Goal: Task Accomplishment & Management: Manage account settings

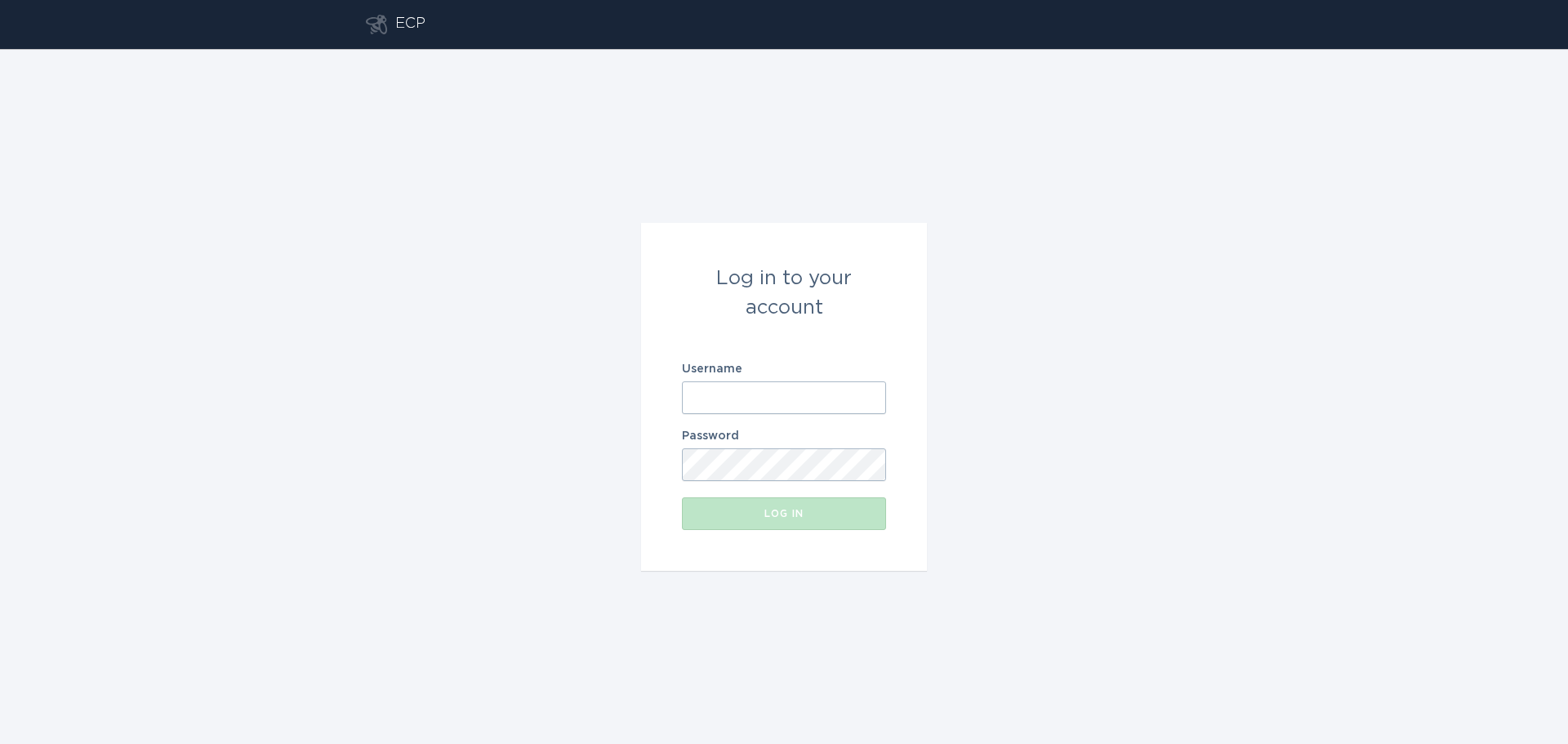
click at [822, 391] on input "Username" at bounding box center [783, 397] width 204 height 33
type input "[EMAIL_ADDRESS][DOMAIN_NAME]"
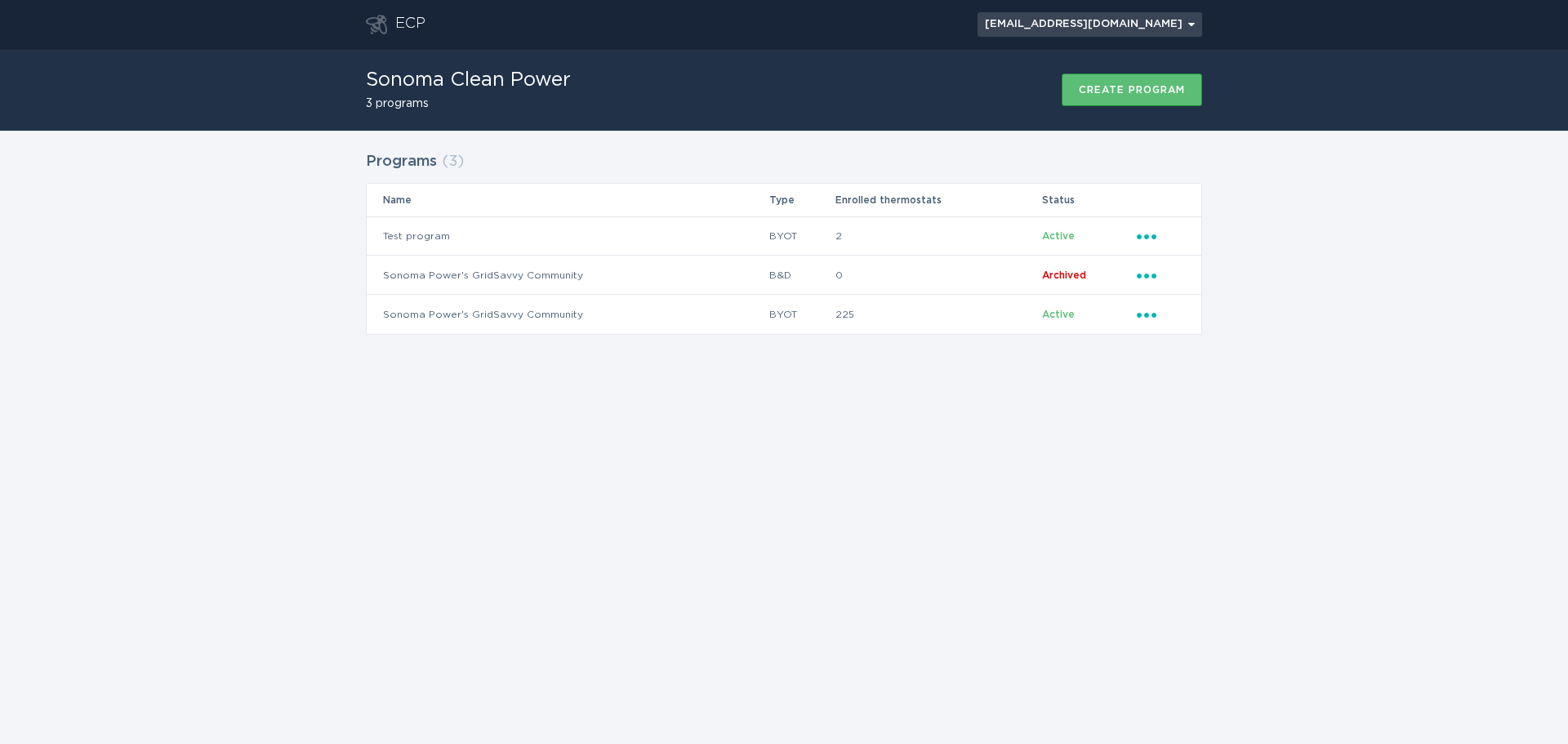
click at [1134, 22] on div "[EMAIL_ADDRESS][DOMAIN_NAME] Chevron" at bounding box center [1090, 24] width 210 height 10
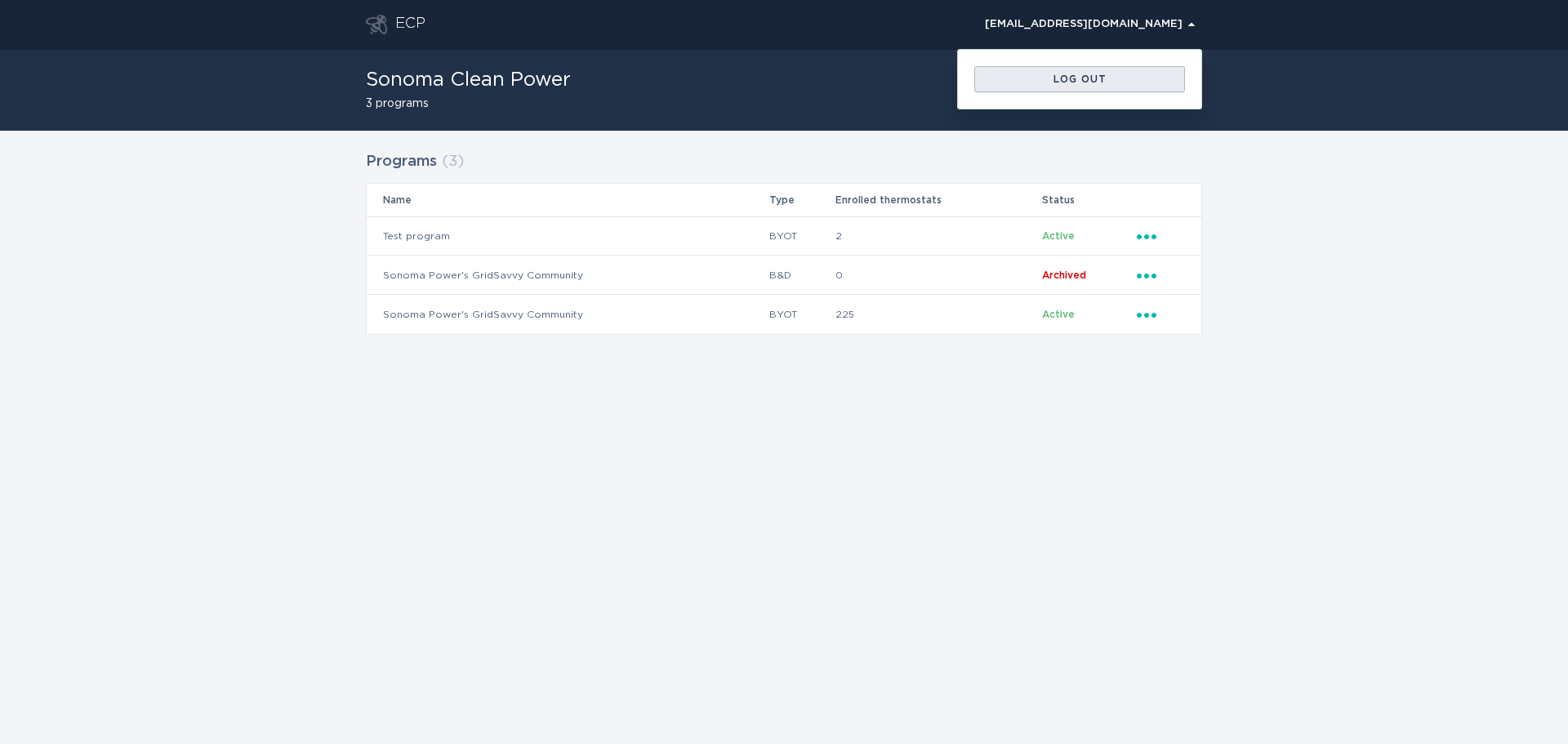
click at [1124, 81] on div "Log out" at bounding box center [1079, 80] width 195 height 10
